Goal: Information Seeking & Learning: Learn about a topic

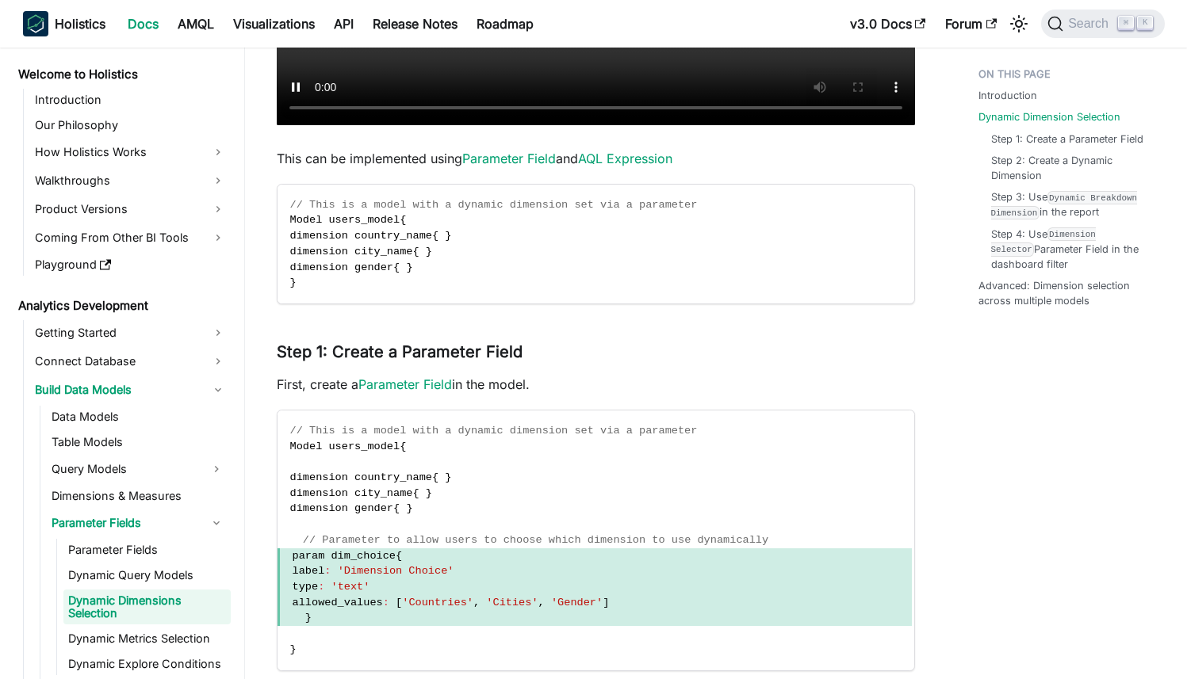
scroll to position [346, 0]
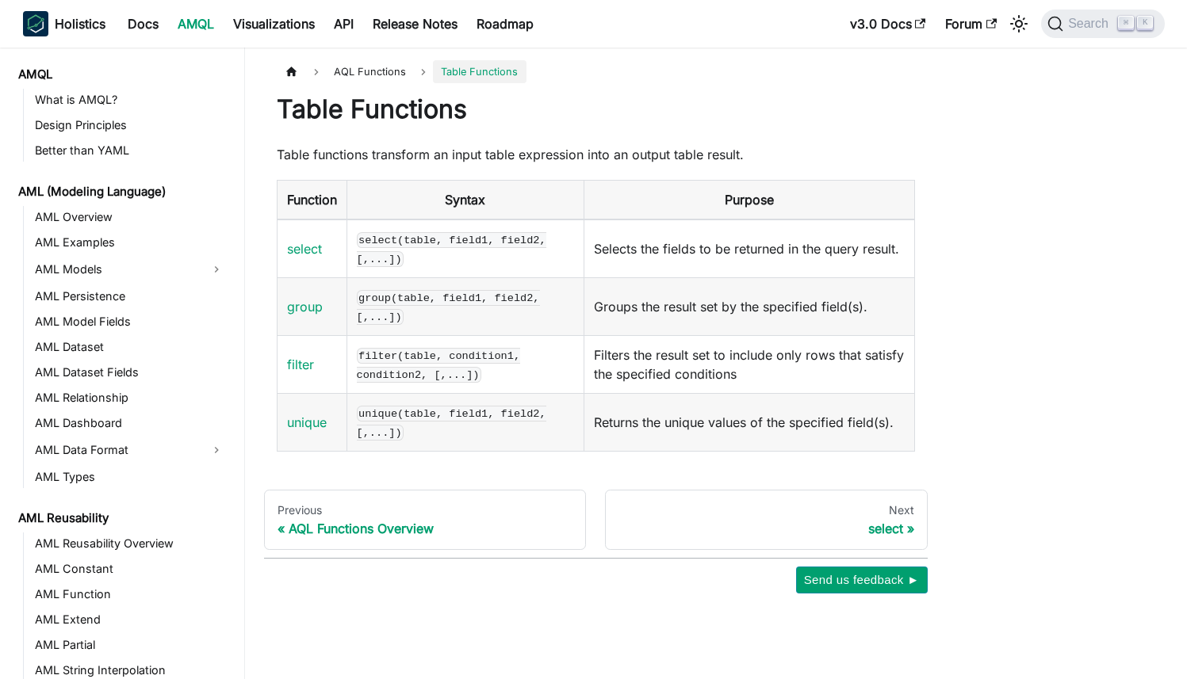
scroll to position [1000, 0]
